Goal: Check status: Check status

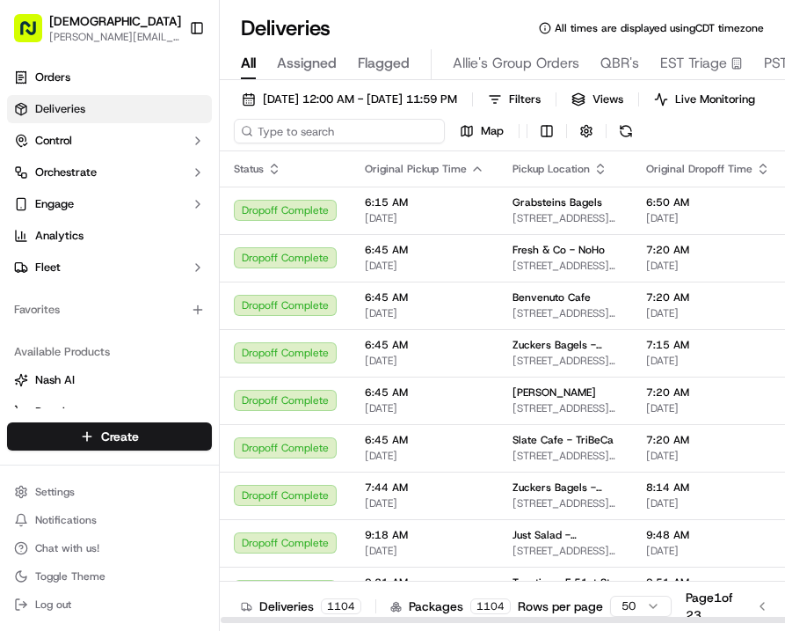
click at [334, 135] on input at bounding box center [339, 131] width 211 height 25
type input "sukhumvit"
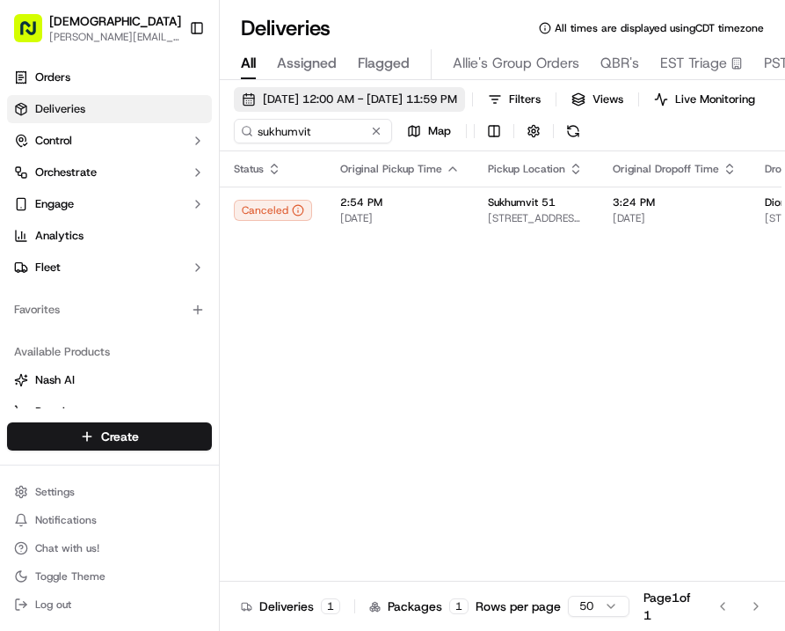
click at [324, 92] on span "[DATE] 12:00 AM - [DATE] 11:59 PM" at bounding box center [360, 99] width 194 height 16
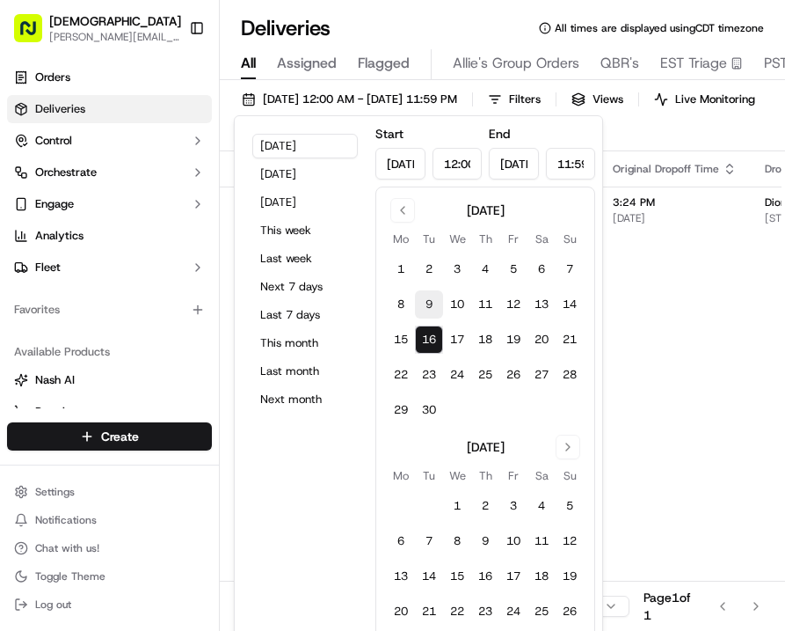
click at [425, 307] on button "9" at bounding box center [429, 304] width 28 height 28
type input "[DATE]"
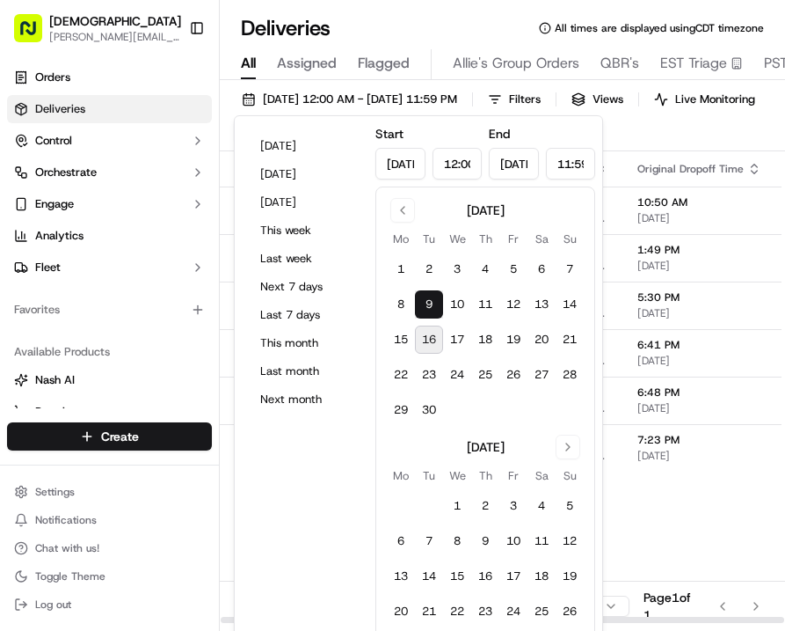
click at [662, 502] on div "Status Original Pickup Time Pickup Location Original Dropoff Time Dropoff Locat…" at bounding box center [714, 387] width 988 height 472
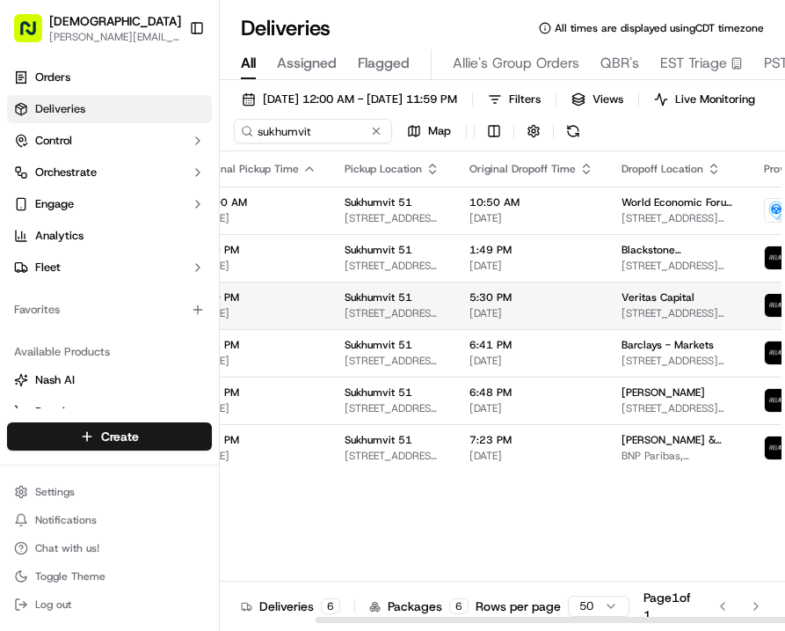
scroll to position [0, 175]
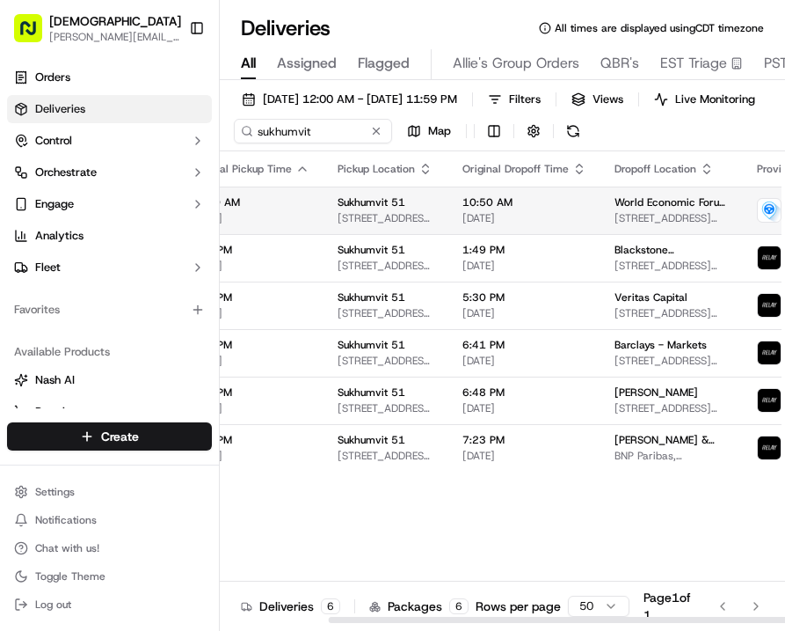
click at [488, 214] on span "[DATE]" at bounding box center [525, 218] width 124 height 14
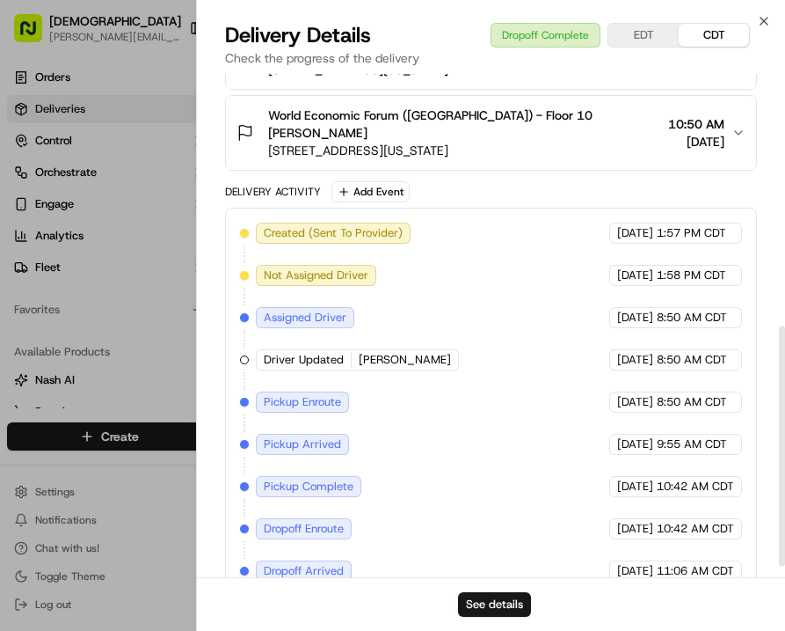
scroll to position [550, 0]
